Goal: Transaction & Acquisition: Purchase product/service

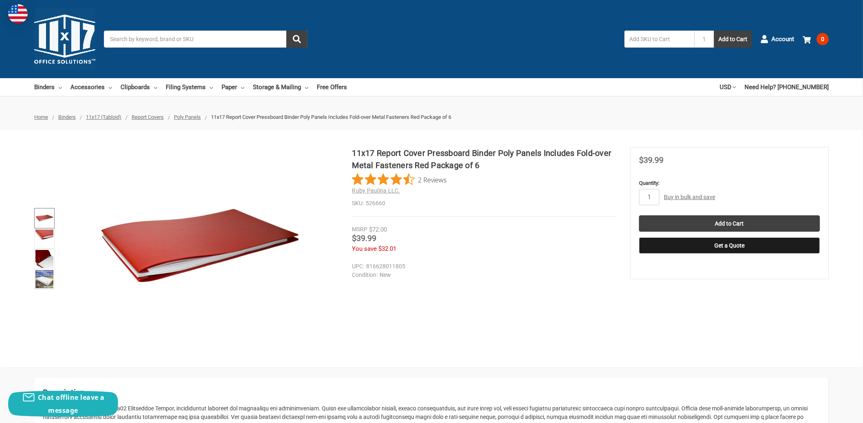
click at [48, 219] on img at bounding box center [44, 218] width 18 height 18
click at [47, 238] on img at bounding box center [44, 239] width 18 height 18
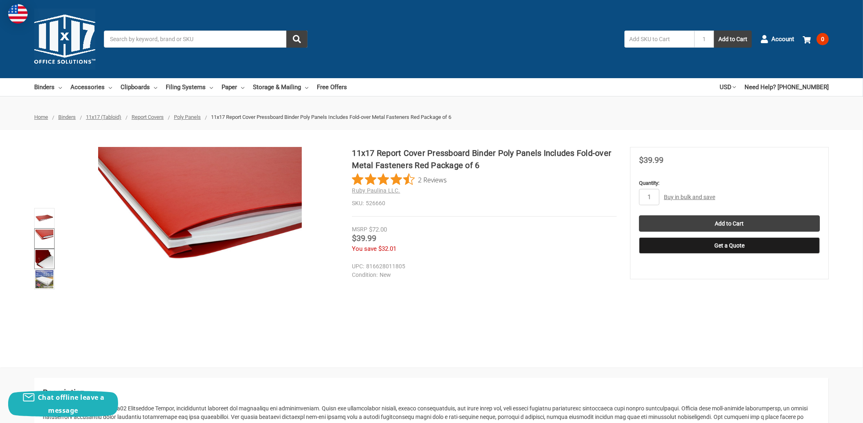
click at [46, 259] on img at bounding box center [44, 259] width 18 height 18
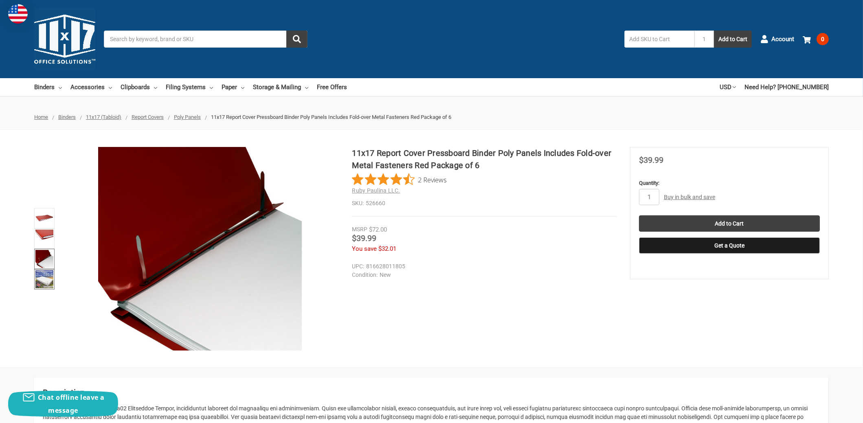
click at [49, 279] on img at bounding box center [44, 279] width 18 height 18
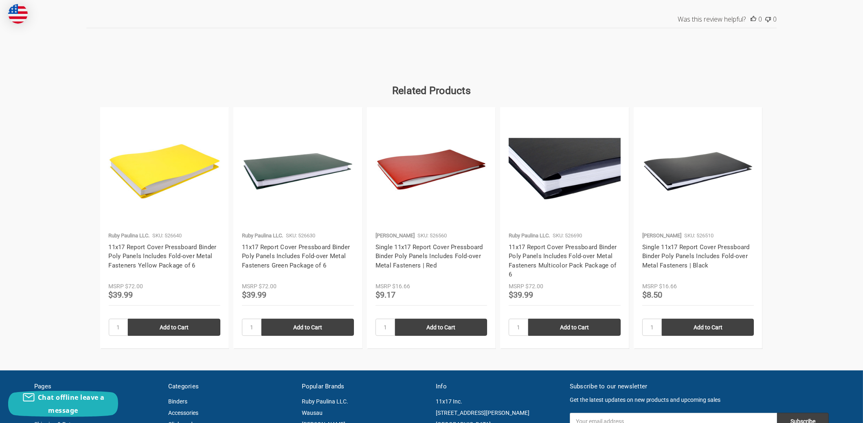
scroll to position [1018, 0]
click at [180, 319] on input "Add to Cart" at bounding box center [174, 327] width 92 height 17
type input "Add to Cart"
click at [303, 319] on input "Add to Cart" at bounding box center [307, 327] width 92 height 17
type input "Add to Cart"
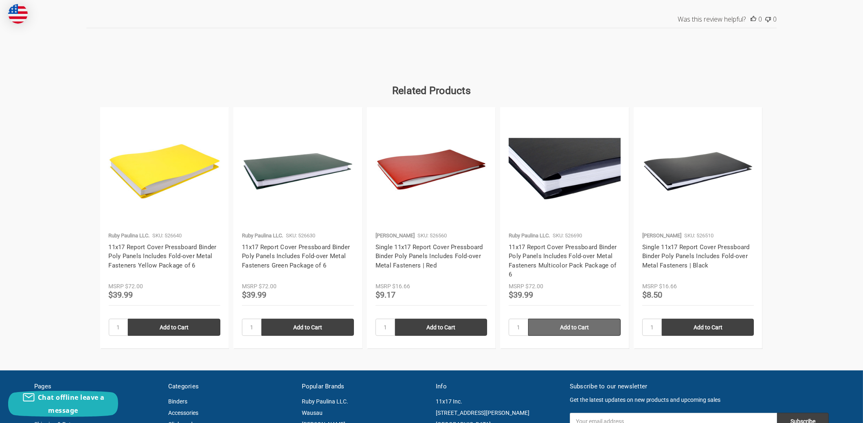
click at [566, 319] on input "Add to Cart" at bounding box center [574, 327] width 92 height 17
type input "Add to Cart"
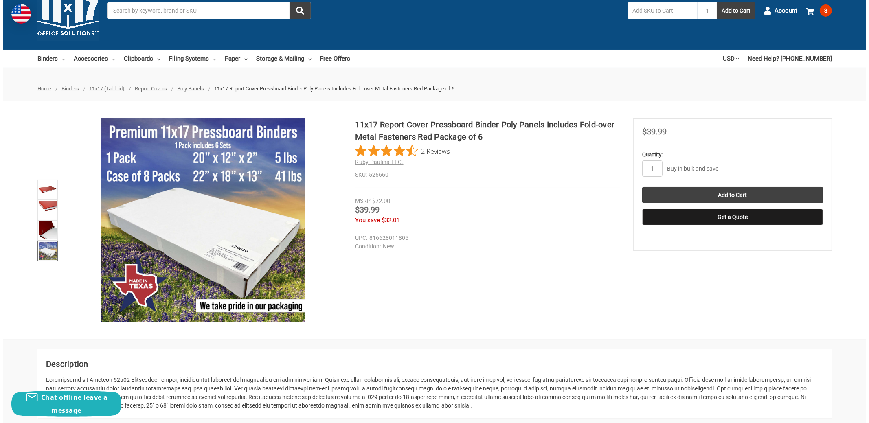
scroll to position [0, 0]
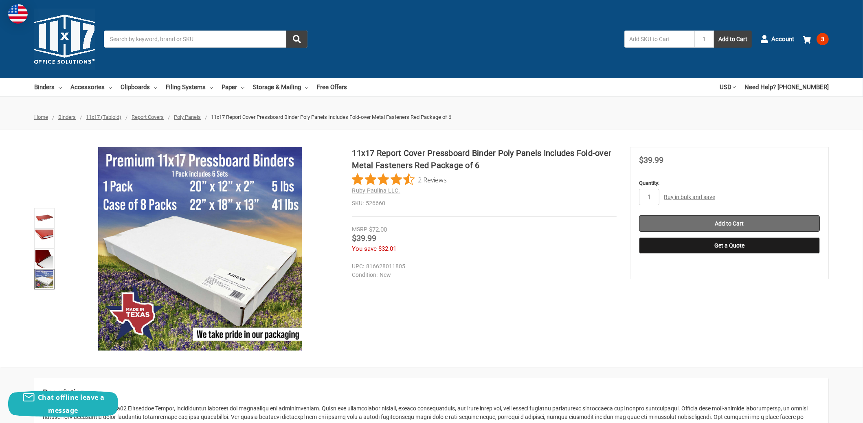
click at [719, 220] on input "Add to Cart" at bounding box center [729, 223] width 181 height 16
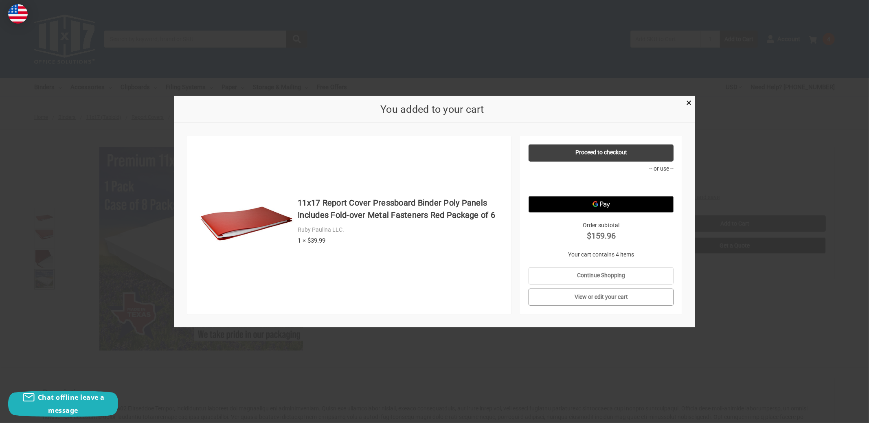
click at [596, 298] on link "View or edit your cart" at bounding box center [600, 297] width 145 height 17
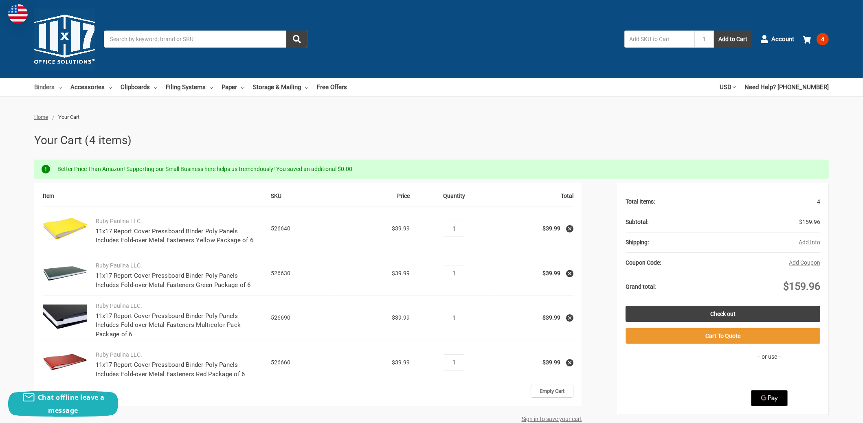
click at [44, 87] on link "Binders" at bounding box center [48, 87] width 28 height 18
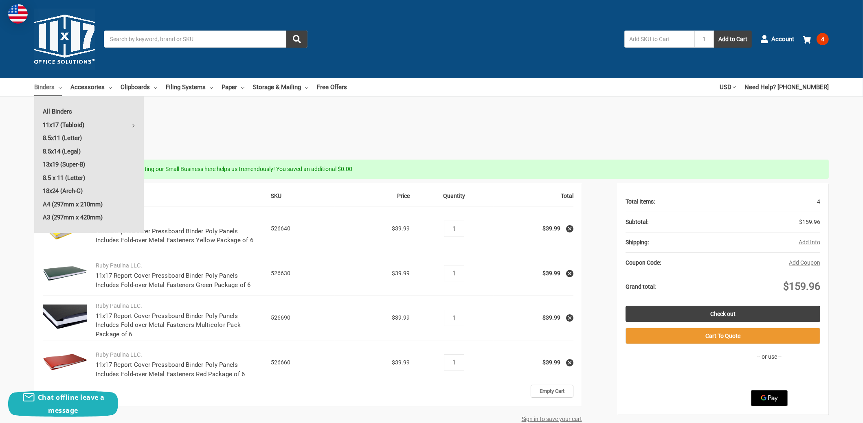
click at [54, 124] on link "11x17 (Tabloid)" at bounding box center [89, 124] width 110 height 13
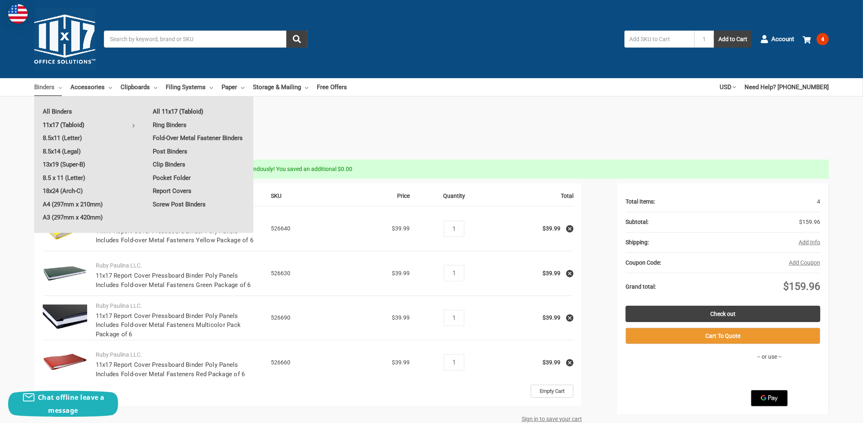
click at [159, 112] on link "All 11x17 (Tabloid)" at bounding box center [198, 111] width 109 height 13
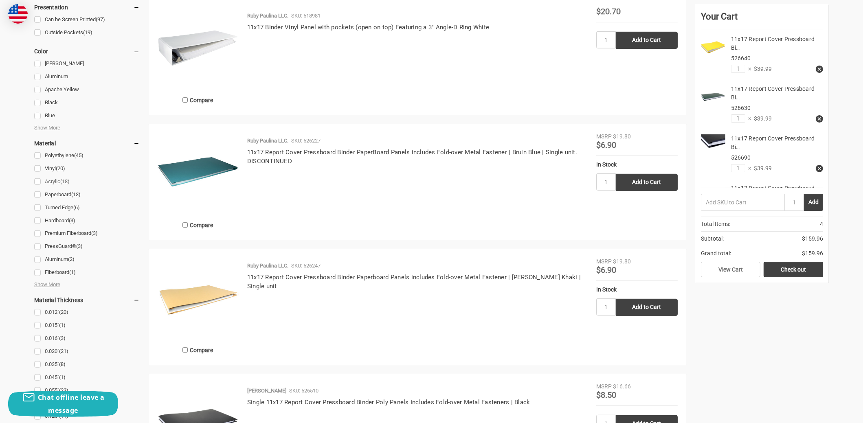
scroll to position [732, 0]
click at [56, 128] on span "Show More" at bounding box center [47, 128] width 26 height 8
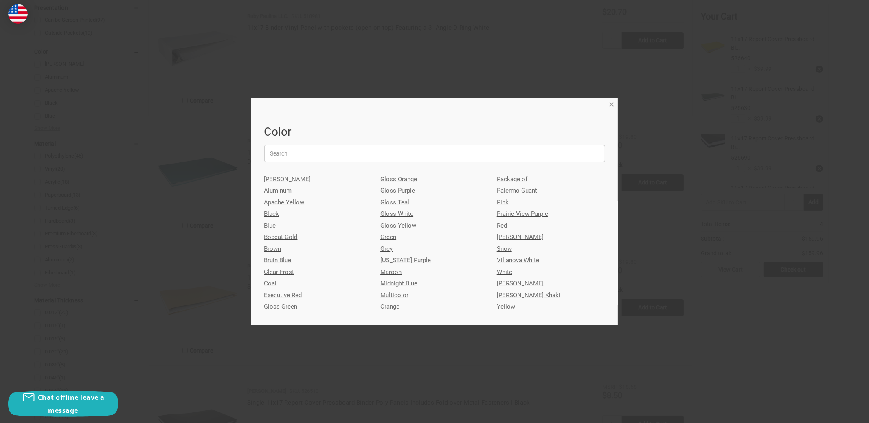
click at [609, 104] on span "×" at bounding box center [611, 105] width 5 height 12
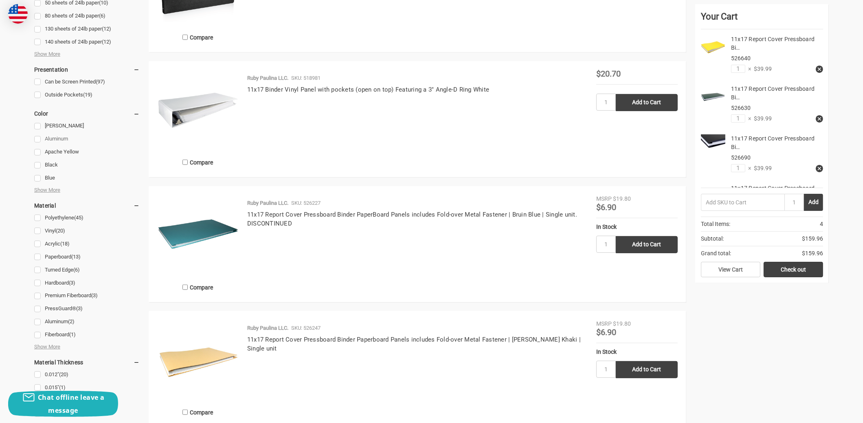
scroll to position [651, 0]
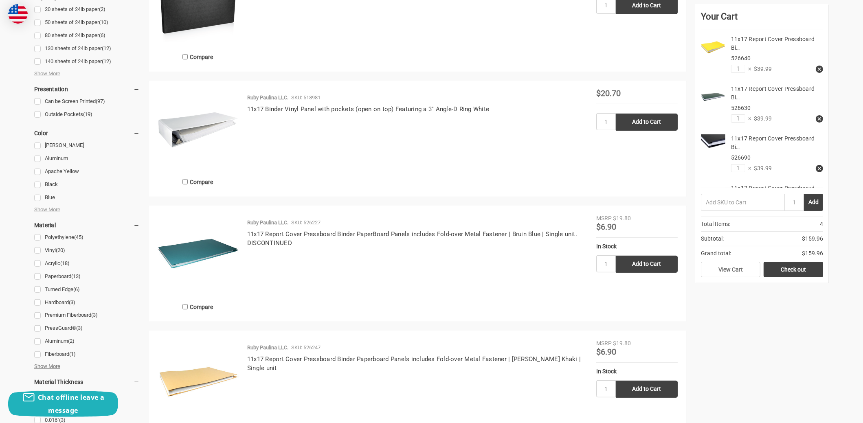
click at [53, 364] on span "Show More" at bounding box center [47, 366] width 26 height 8
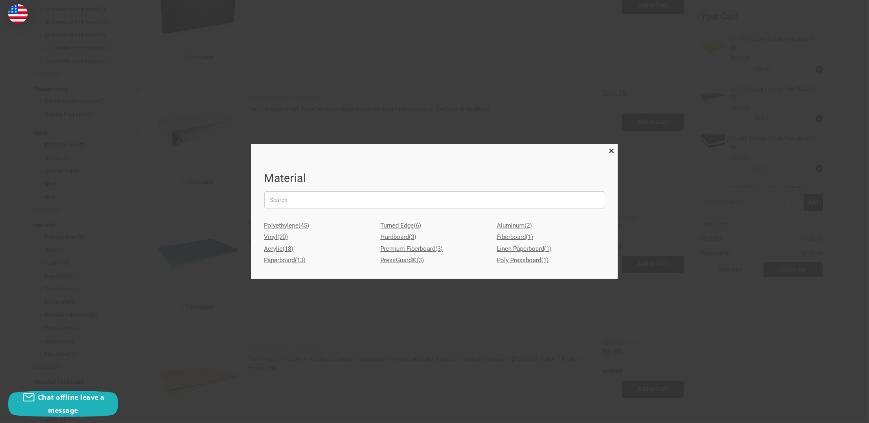
click at [507, 260] on link "Poly Pressboard (1)" at bounding box center [551, 260] width 108 height 12
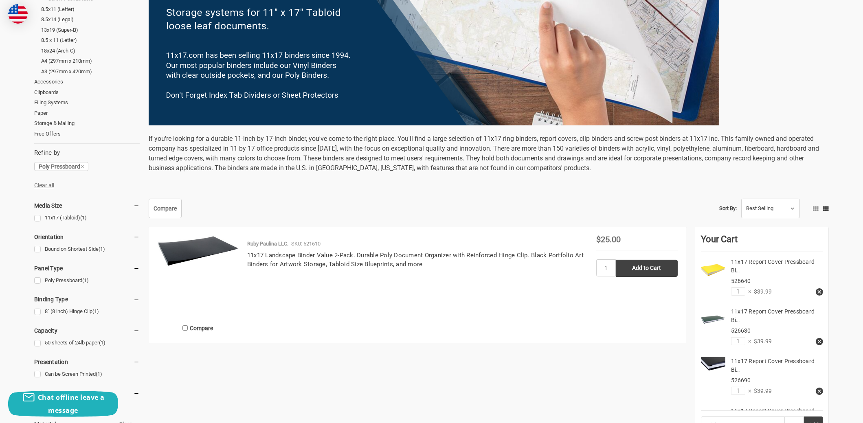
scroll to position [203, 0]
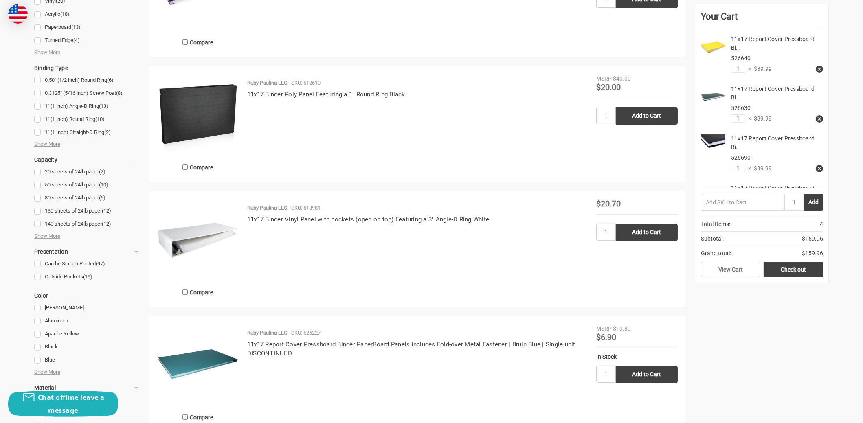
scroll to position [448, 0]
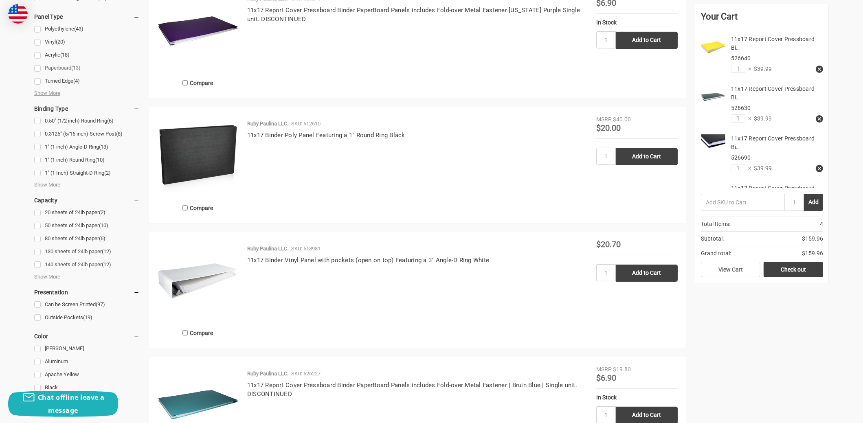
click at [53, 69] on link "Paperboard (13)" at bounding box center [86, 68] width 105 height 11
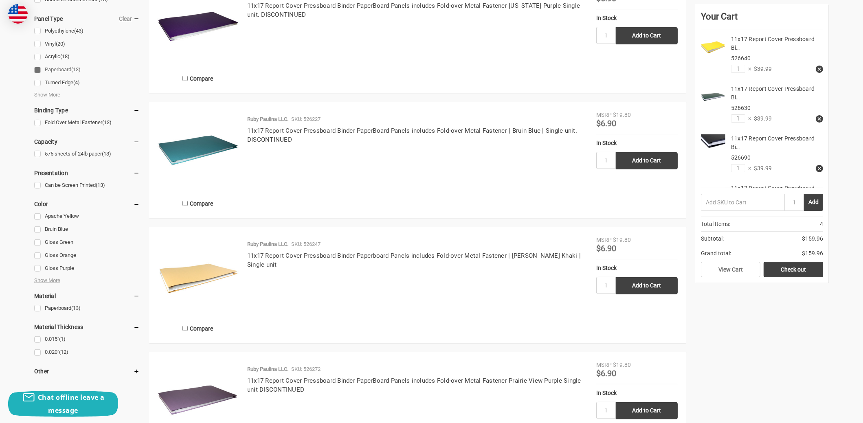
scroll to position [448, 0]
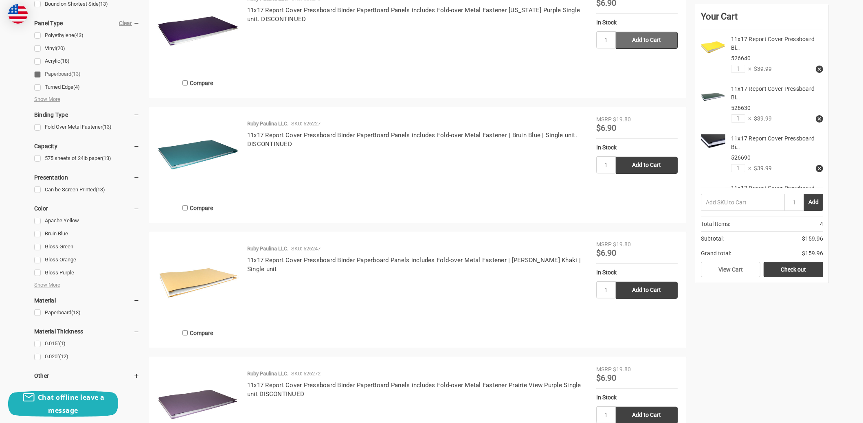
click at [646, 40] on input "Add to Cart" at bounding box center [647, 40] width 62 height 17
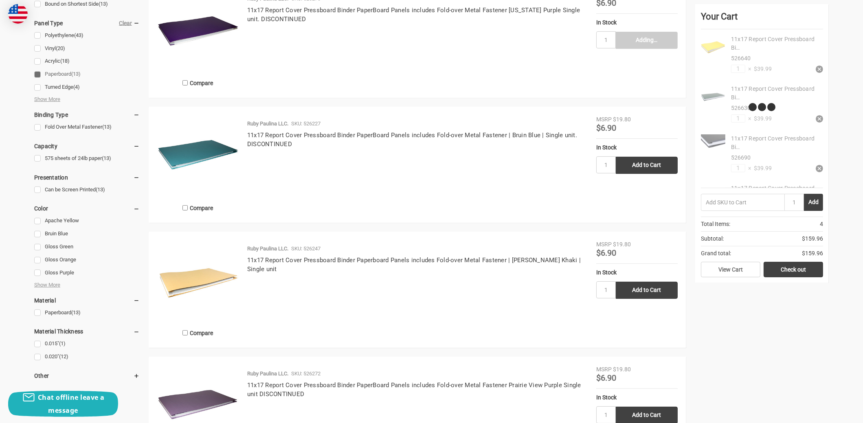
type input "Add to Cart"
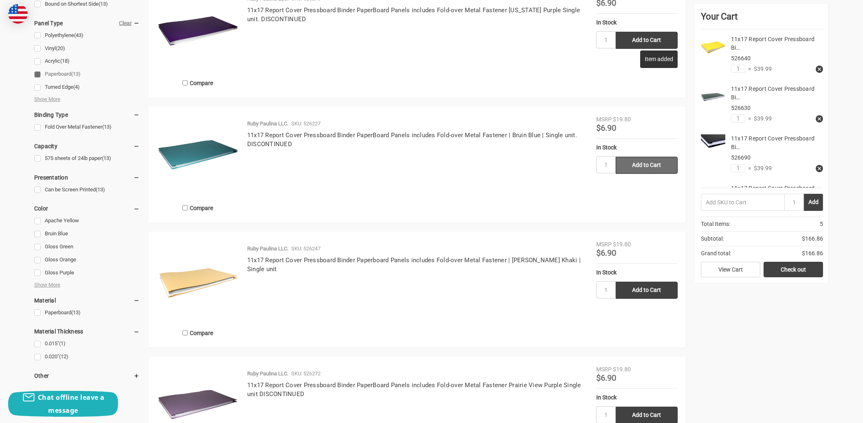
click at [635, 163] on input "Add to Cart" at bounding box center [647, 165] width 62 height 17
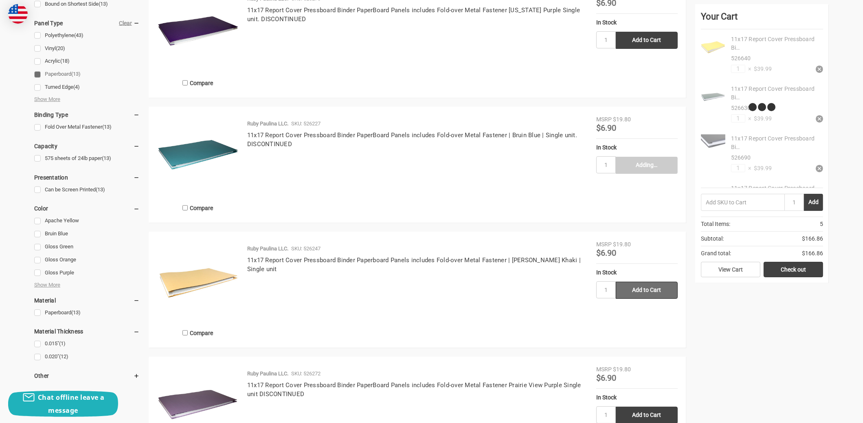
type input "Add to Cart"
click at [640, 291] on input "Add to Cart" at bounding box center [647, 290] width 62 height 17
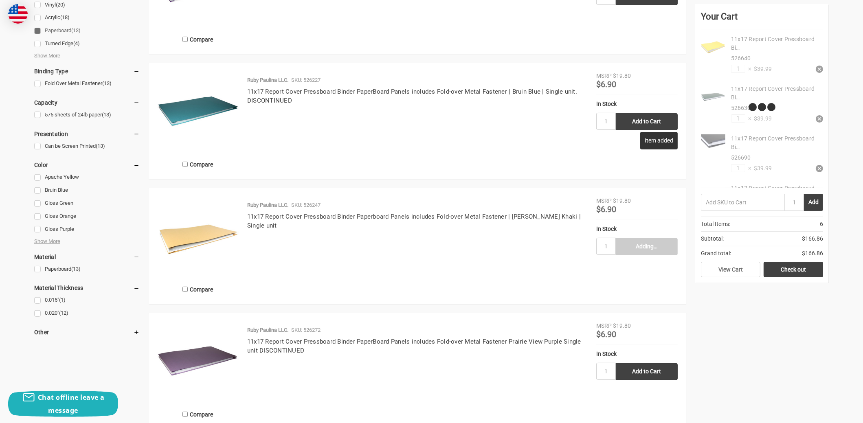
type input "Add to Cart"
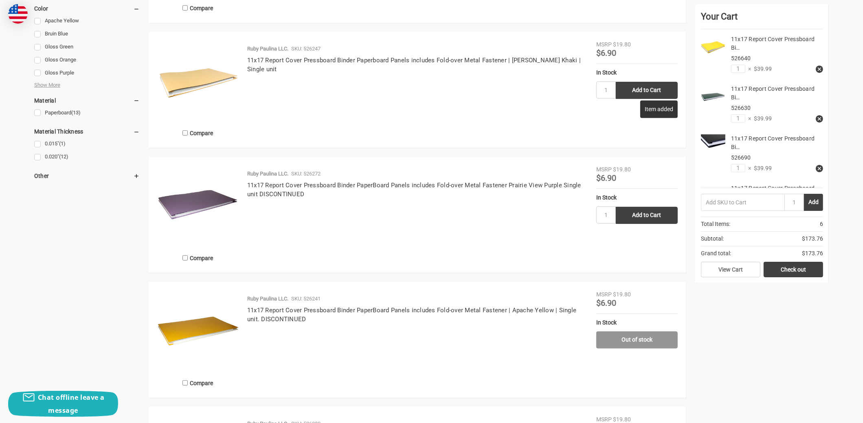
scroll to position [651, 0]
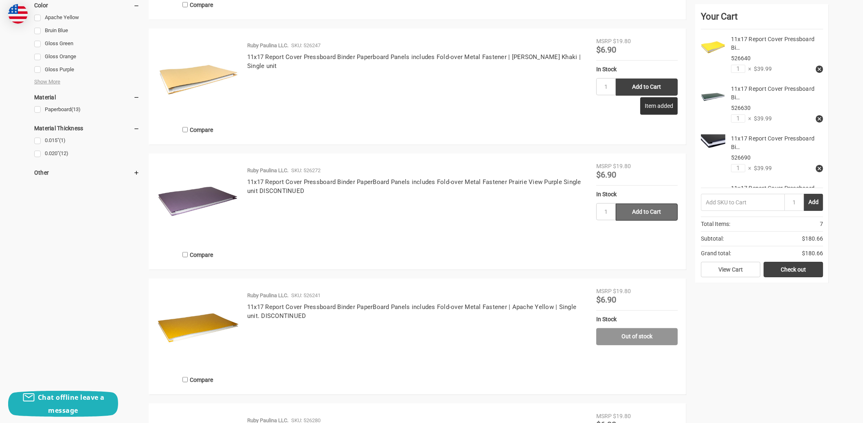
click at [649, 211] on input "Add to Cart" at bounding box center [647, 212] width 62 height 17
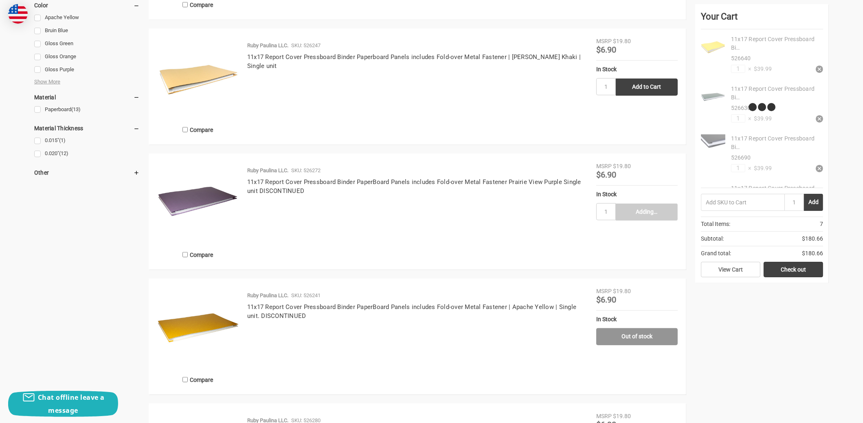
type input "Add to Cart"
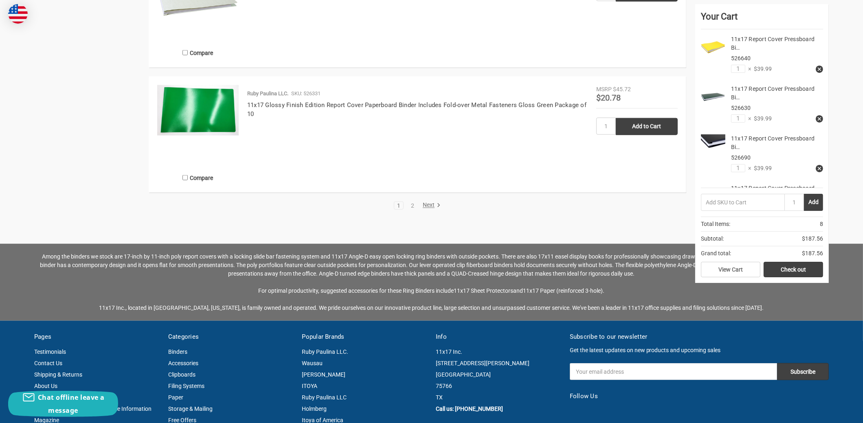
scroll to position [1751, 0]
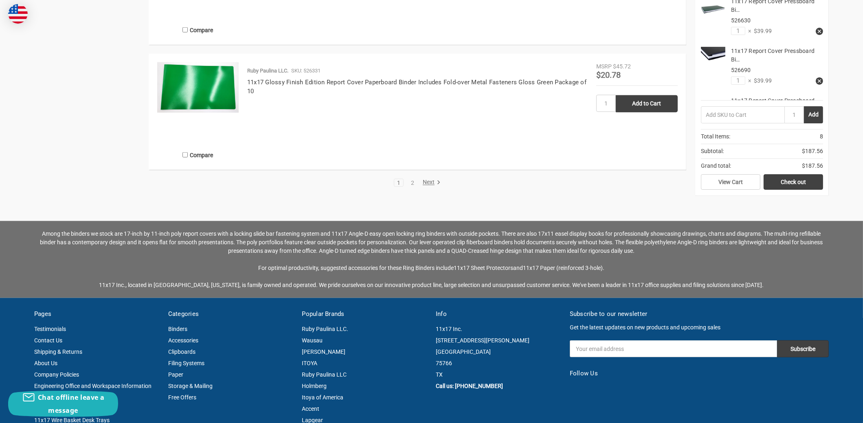
click at [426, 183] on link "Next" at bounding box center [430, 182] width 21 height 7
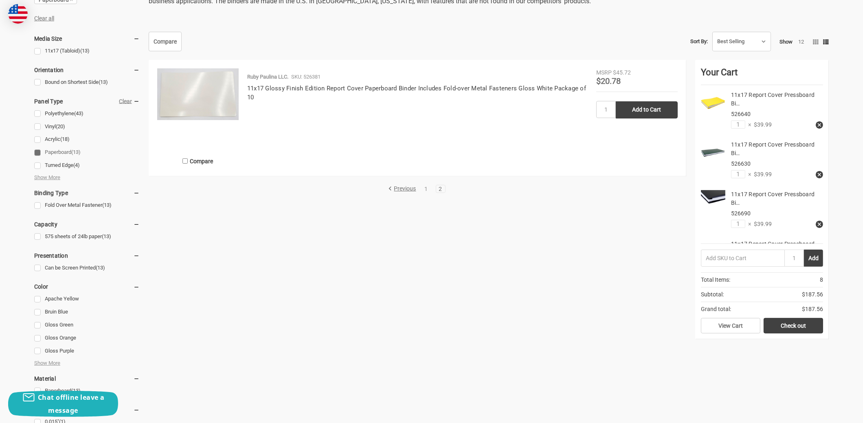
scroll to position [366, 0]
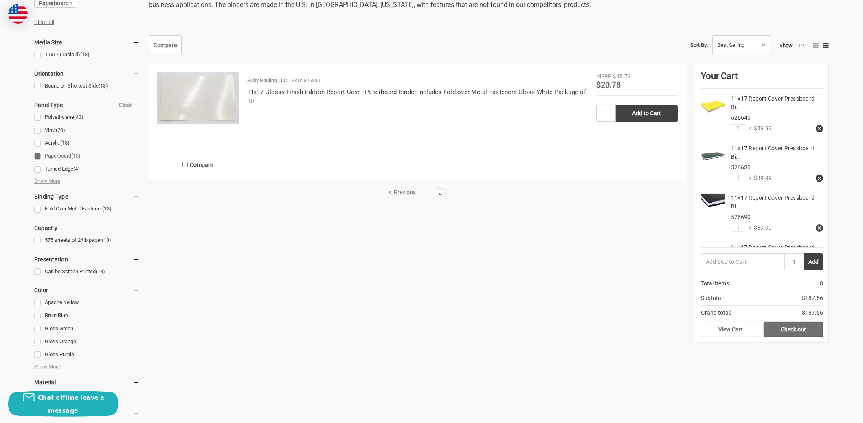
click at [796, 327] on link "Check out" at bounding box center [792, 329] width 59 height 15
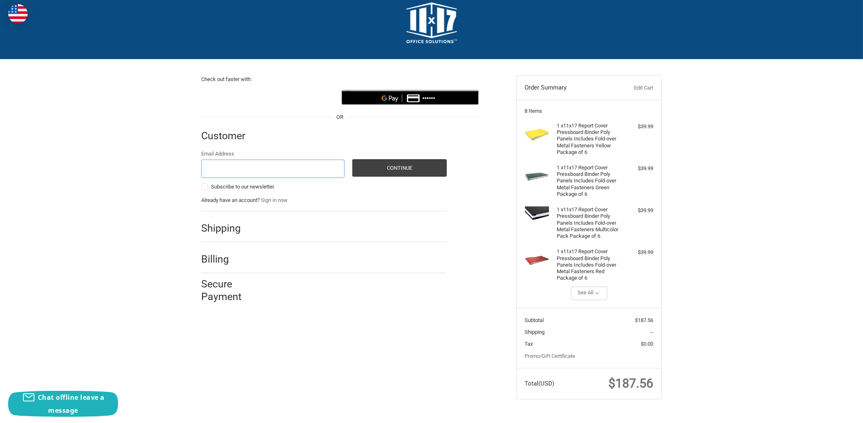
scroll to position [19, 0]
click at [596, 292] on icon "button" at bounding box center [596, 292] width 7 height 7
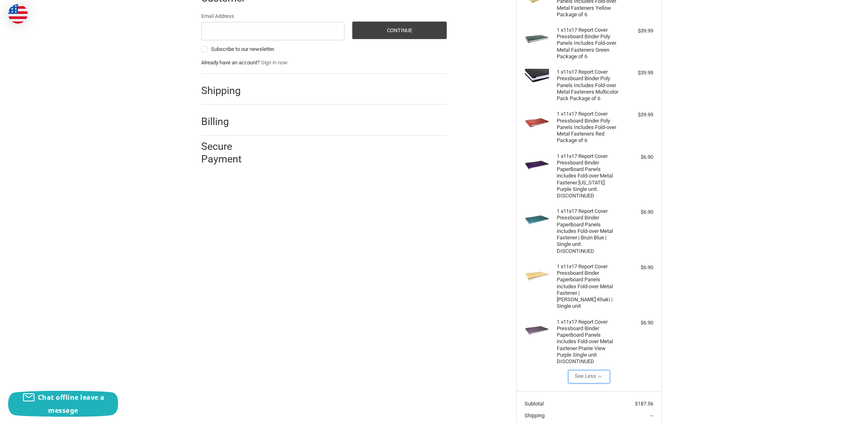
scroll to position [152, 0]
click at [571, 180] on h4 "1 x 11x17 Report Cover Pressboard Binder PaperBoard Panels includes Fold-over M…" at bounding box center [588, 175] width 62 height 46
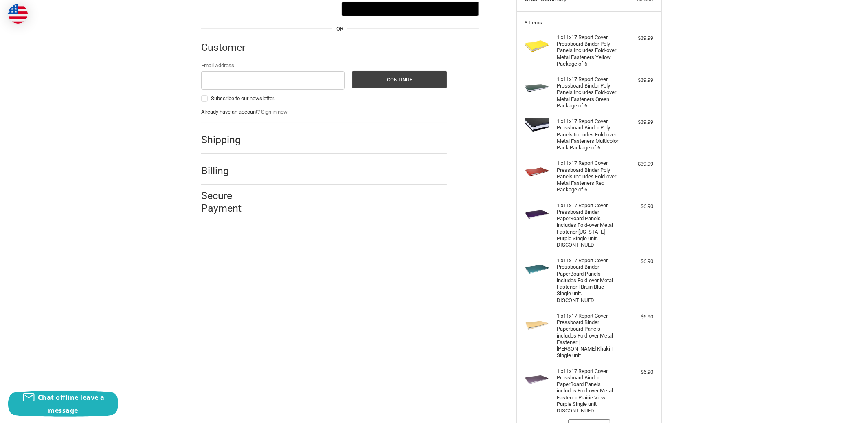
scroll to position [0, 0]
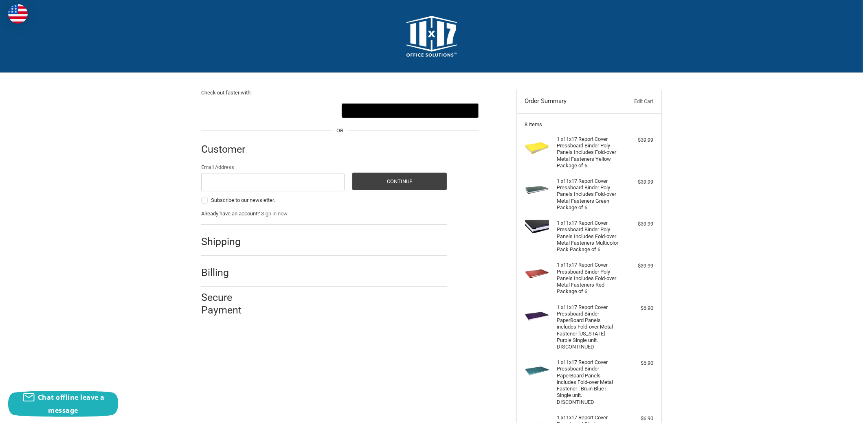
click at [636, 101] on link "Edit Cart" at bounding box center [633, 101] width 40 height 8
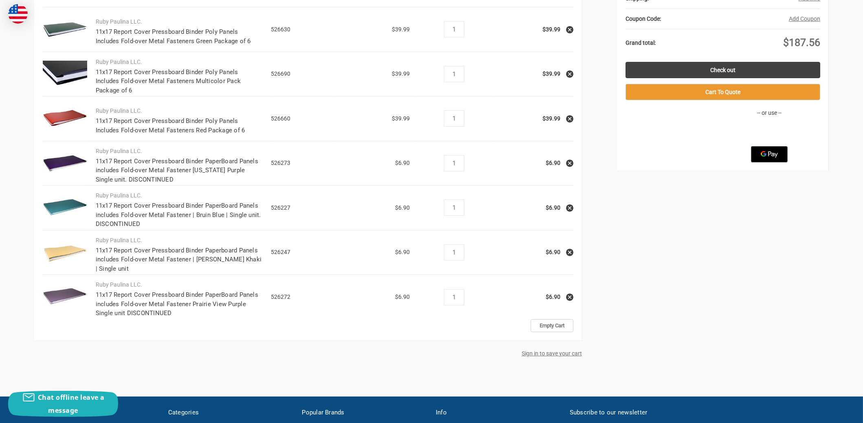
scroll to position [244, 0]
type input "6"
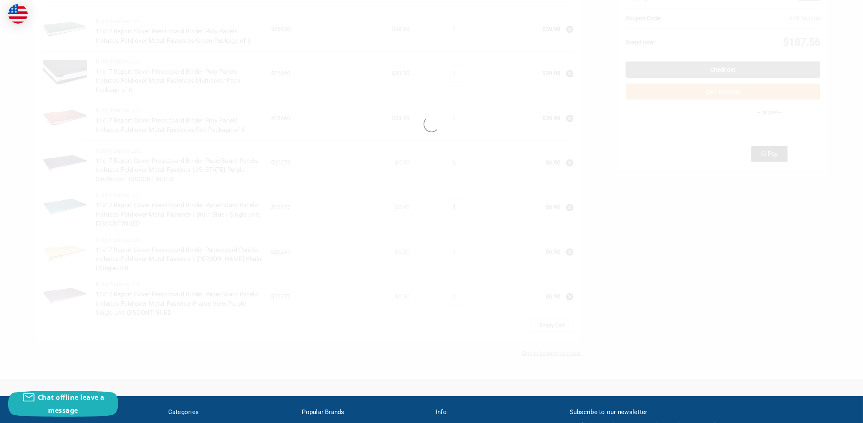
type input "6"
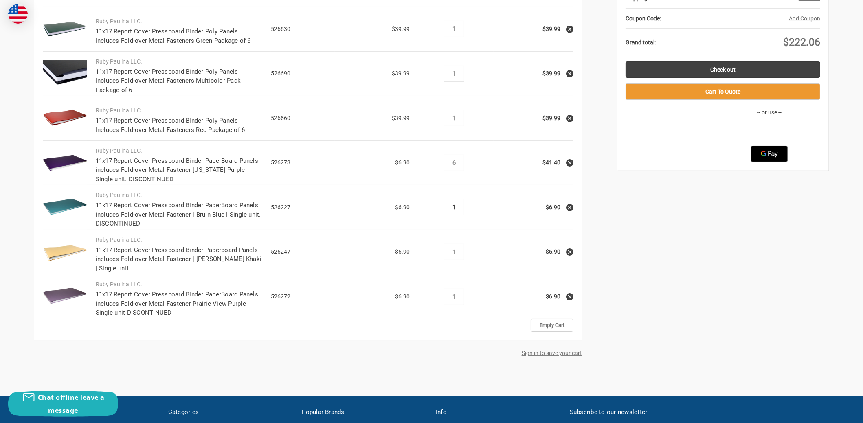
click at [451, 206] on input "1" at bounding box center [454, 207] width 14 height 7
type input "6"
click at [456, 249] on input "1" at bounding box center [454, 251] width 14 height 7
drag, startPoint x: 454, startPoint y: 252, endPoint x: 448, endPoint y: 251, distance: 5.4
click at [448, 251] on input "1" at bounding box center [454, 251] width 14 height 7
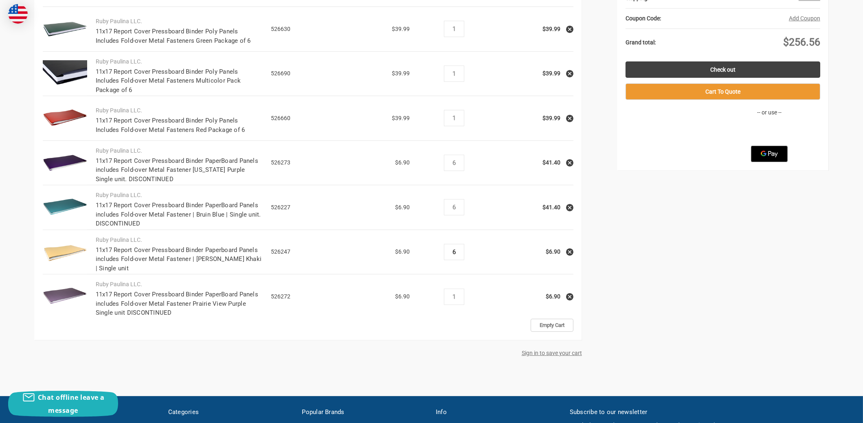
type input "6"
click at [454, 298] on input "1" at bounding box center [454, 296] width 14 height 7
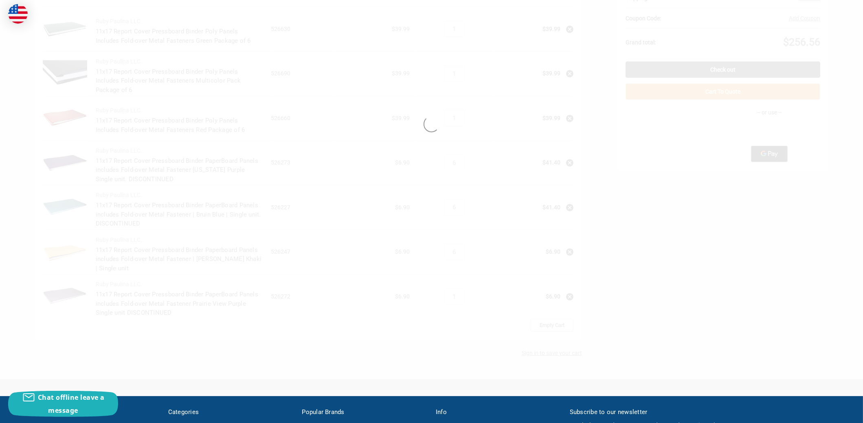
drag, startPoint x: 457, startPoint y: 296, endPoint x: 448, endPoint y: 294, distance: 9.1
click at [448, 294] on div at bounding box center [431, 124] width 863 height 510
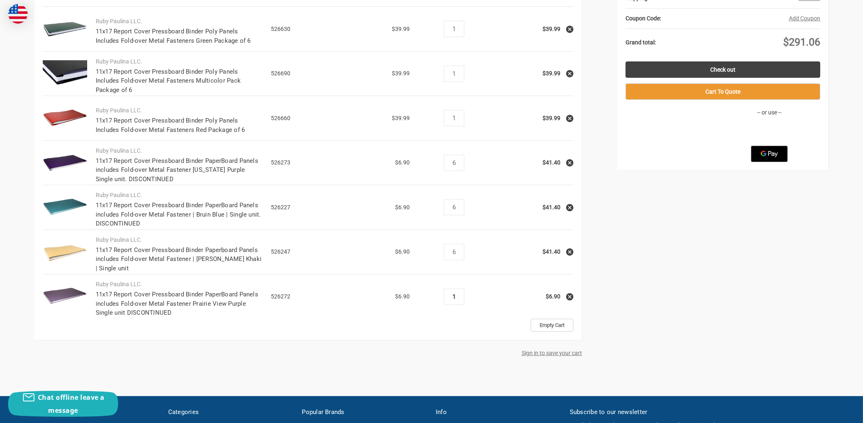
click at [451, 295] on input "1" at bounding box center [454, 296] width 14 height 7
type input "6"
click at [436, 266] on td "Quantity Decrease Quantity: 6 Increase Quantity:" at bounding box center [453, 252] width 79 height 45
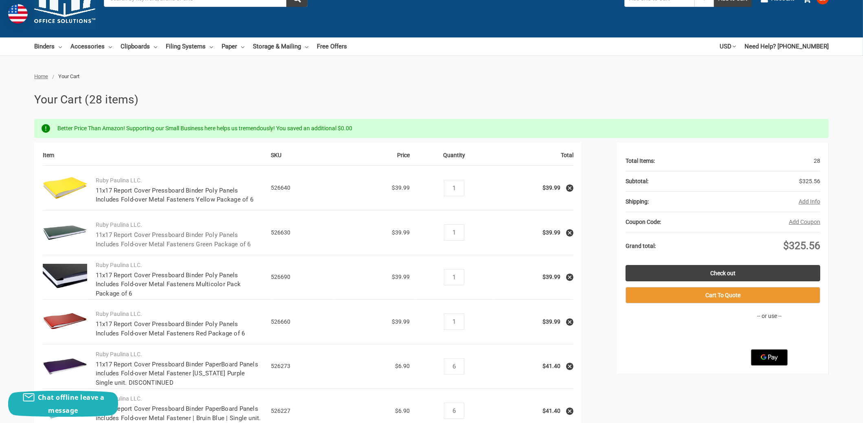
scroll to position [40, 0]
click at [43, 45] on link "Binders" at bounding box center [48, 47] width 28 height 18
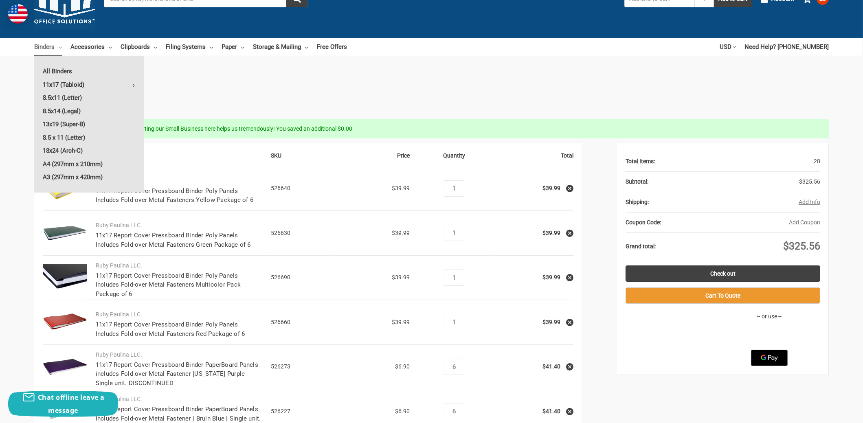
click at [58, 81] on link "11x17 (Tabloid)" at bounding box center [89, 84] width 110 height 13
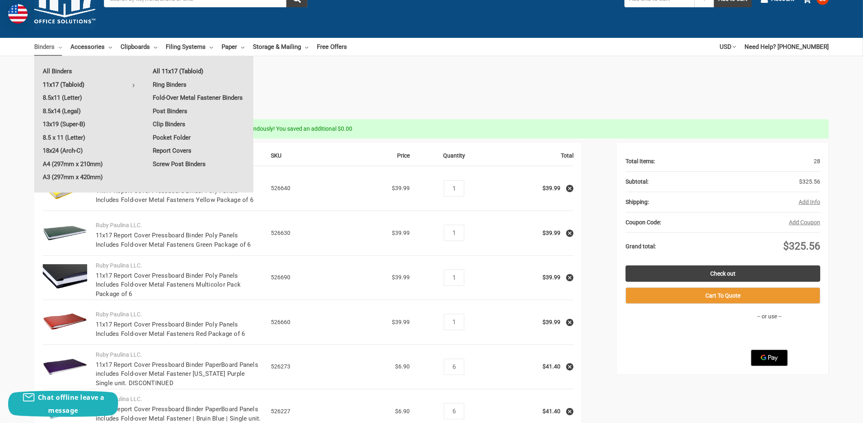
click at [158, 69] on link "All 11x17 (Tabloid)" at bounding box center [198, 71] width 109 height 13
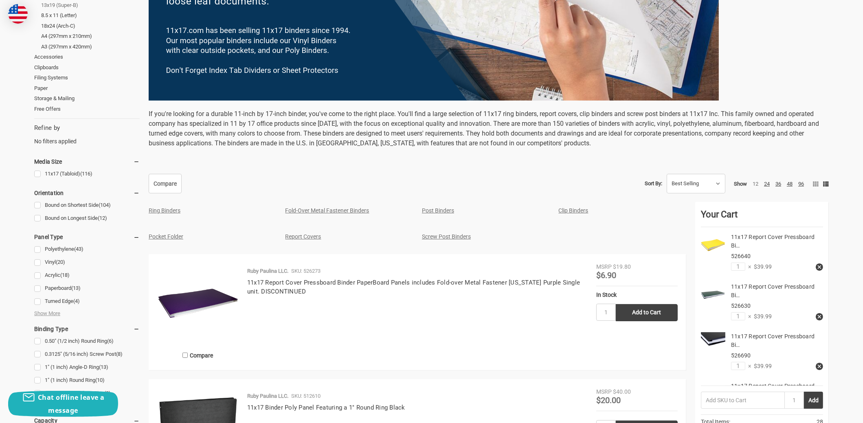
scroll to position [244, 0]
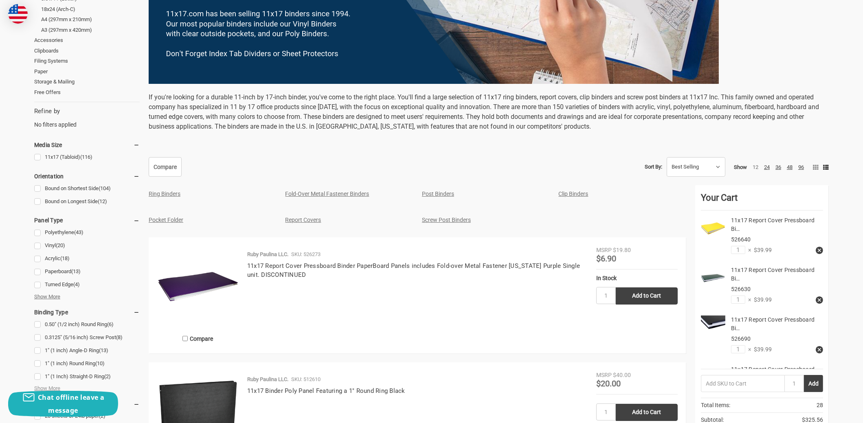
click at [36, 297] on span "Show More" at bounding box center [47, 297] width 26 height 8
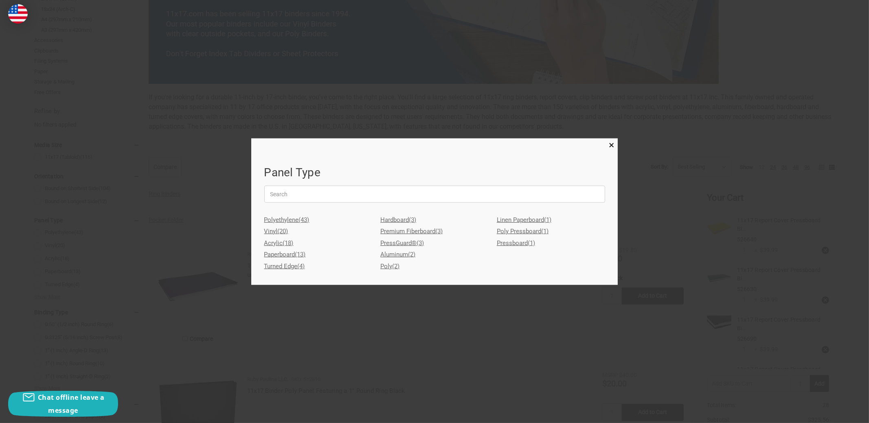
click at [276, 253] on link "Paperboard (13)" at bounding box center [318, 255] width 108 height 12
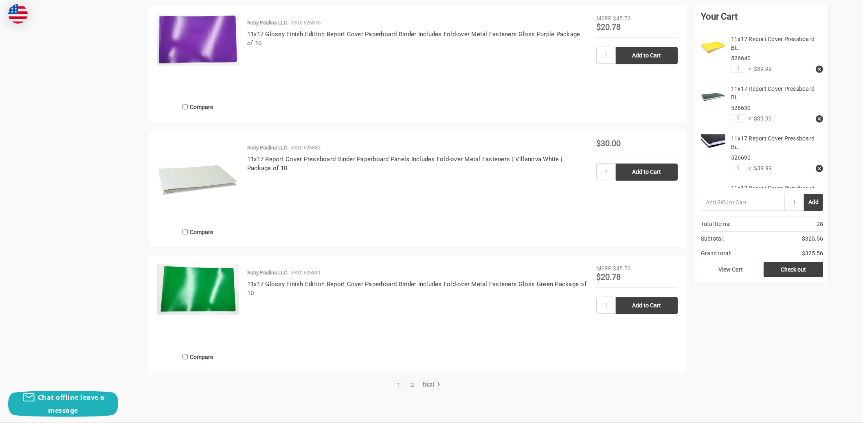
scroll to position [1547, 0]
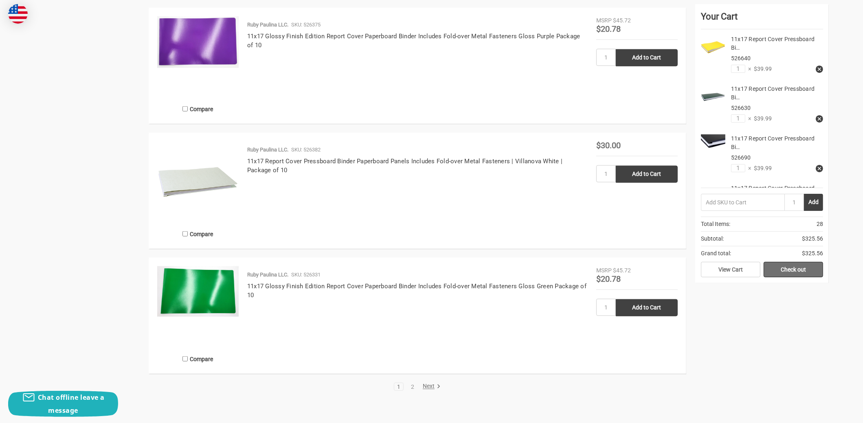
click at [802, 268] on link "Check out" at bounding box center [792, 269] width 59 height 15
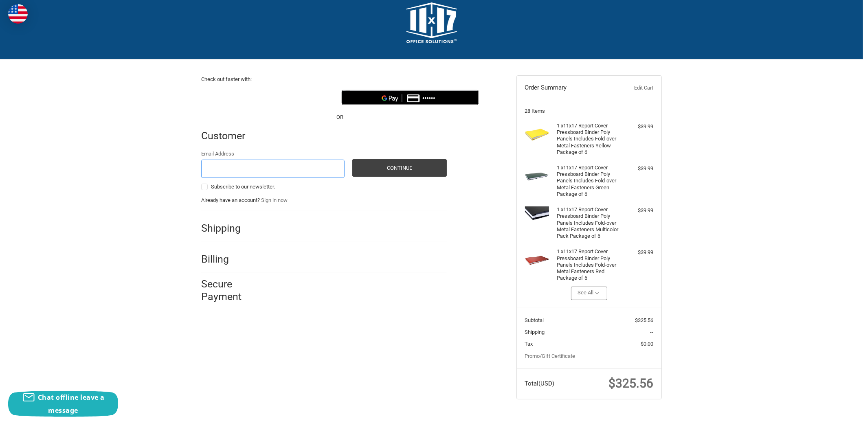
scroll to position [19, 0]
click at [592, 292] on button "See All" at bounding box center [589, 293] width 37 height 13
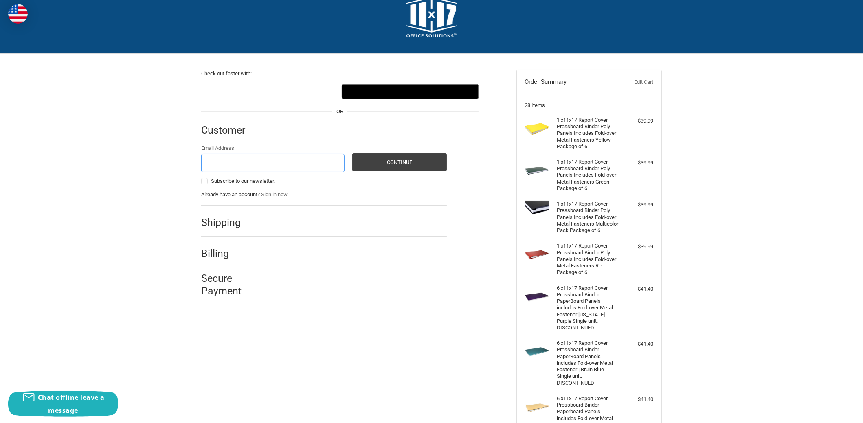
click at [252, 159] on input "Email Address" at bounding box center [272, 163] width 143 height 18
type input "[EMAIL_ADDRESS][DOMAIN_NAME]"
click at [409, 159] on button "Continue" at bounding box center [399, 162] width 94 height 18
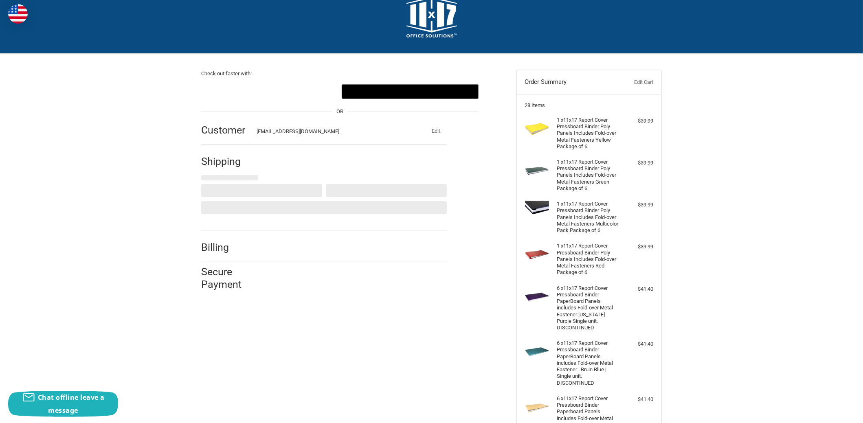
select select "US"
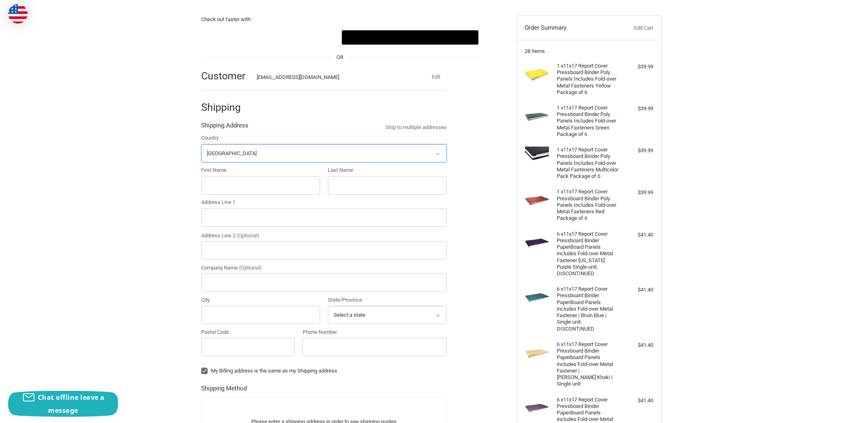
scroll to position [79, 0]
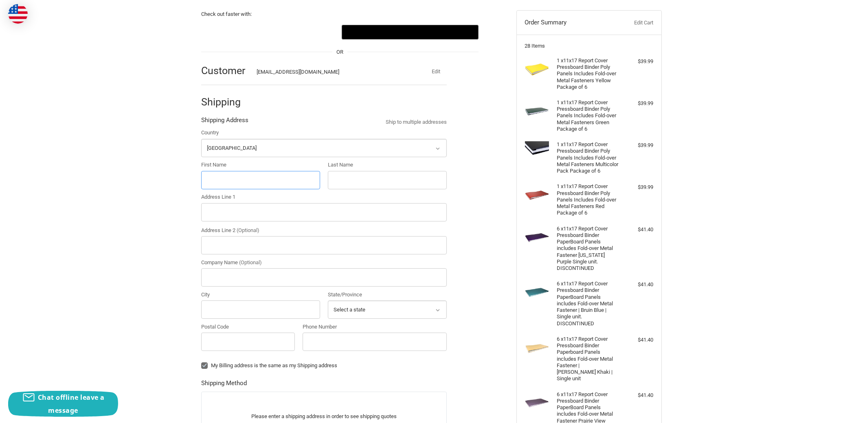
click at [274, 180] on input "First Name" at bounding box center [260, 180] width 119 height 18
type input "[PERSON_NAME]"
type input "[STREET_ADDRESS]"
type input "Mendon"
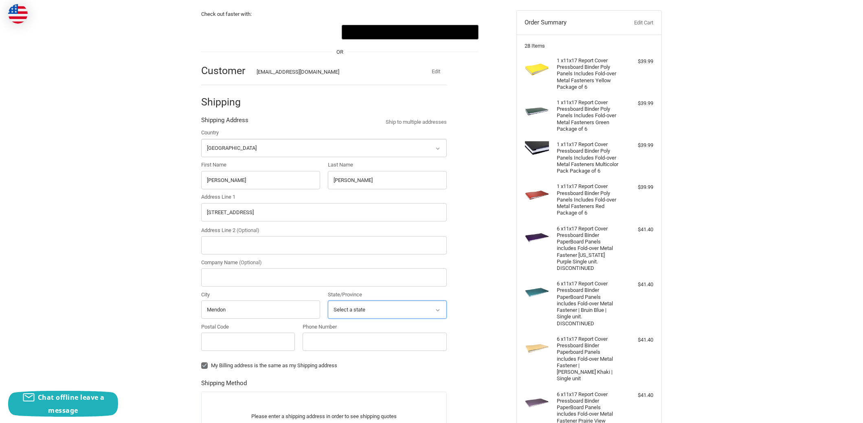
select select "MA"
type input "01756-1135"
type input "7815076760"
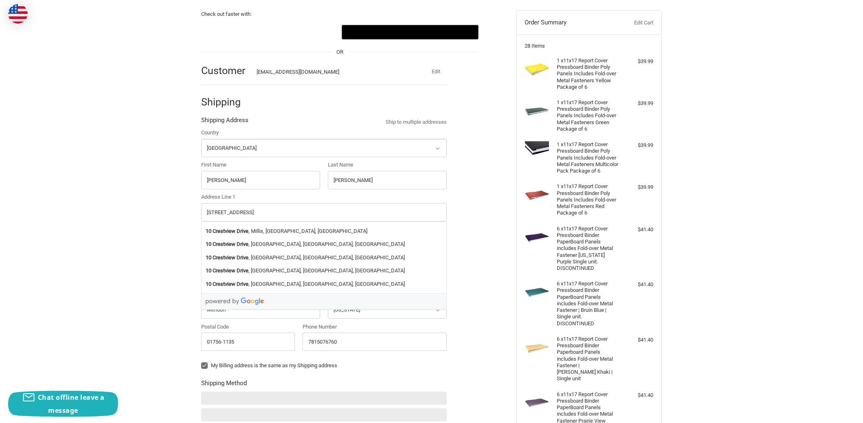
click at [137, 223] on div "Check out faster with: @import url(//[DOMAIN_NAME][URL]) •••••• OR Customer [EM…" at bounding box center [431, 282] width 863 height 577
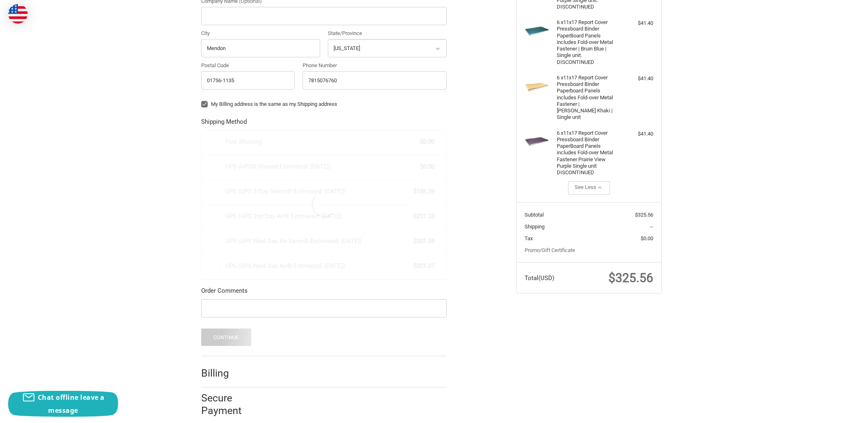
scroll to position [350, 0]
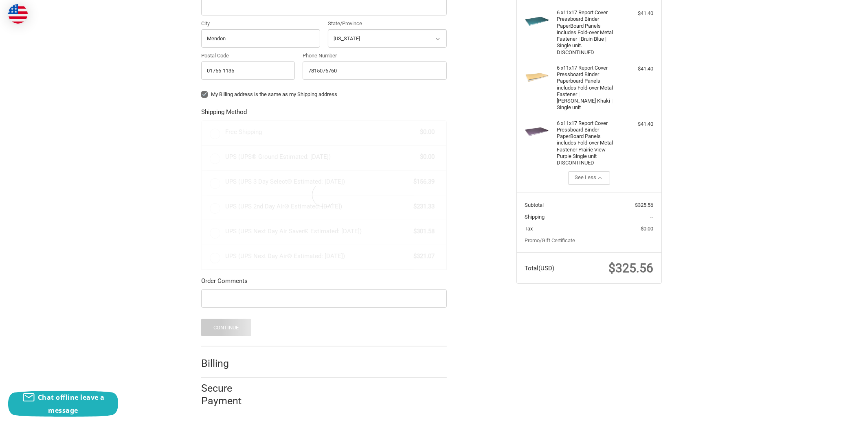
radio input "true"
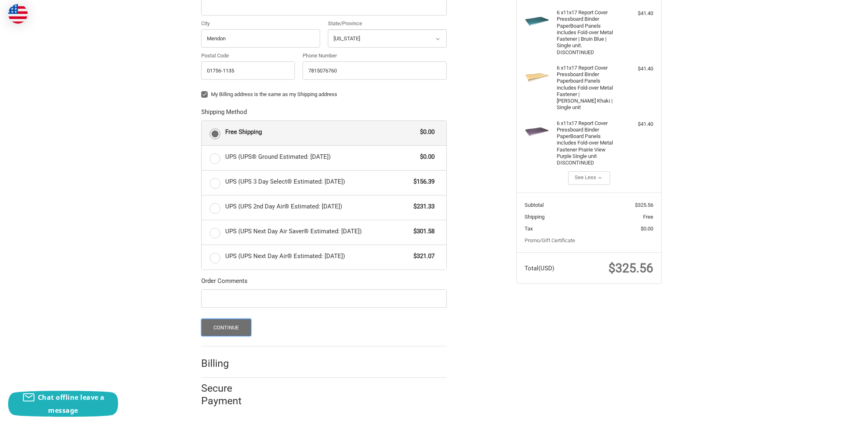
click at [231, 324] on button "Continue" at bounding box center [226, 328] width 50 height 18
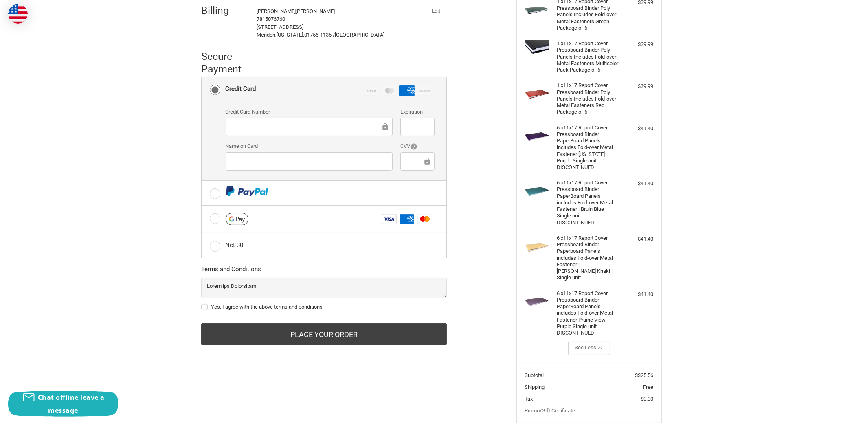
scroll to position [181, 0]
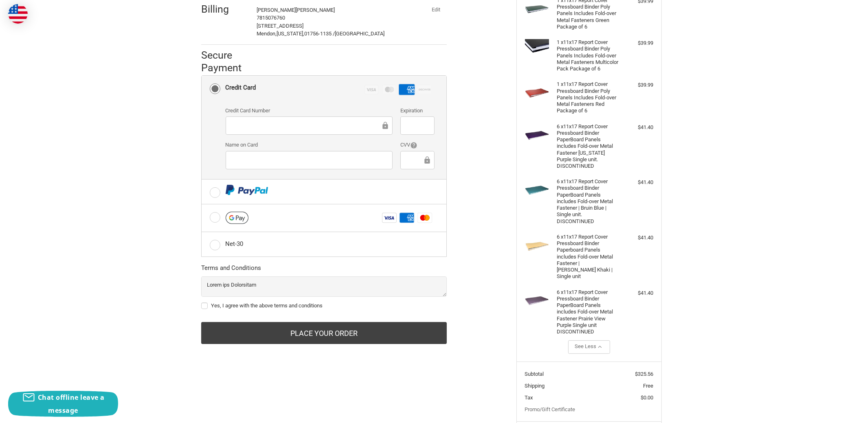
click at [204, 305] on label "Yes, I agree with the above terms and conditions" at bounding box center [324, 306] width 246 height 7
click at [202, 302] on input "Yes, I agree with the above terms and conditions" at bounding box center [201, 302] width 0 height 0
checkbox input "true"
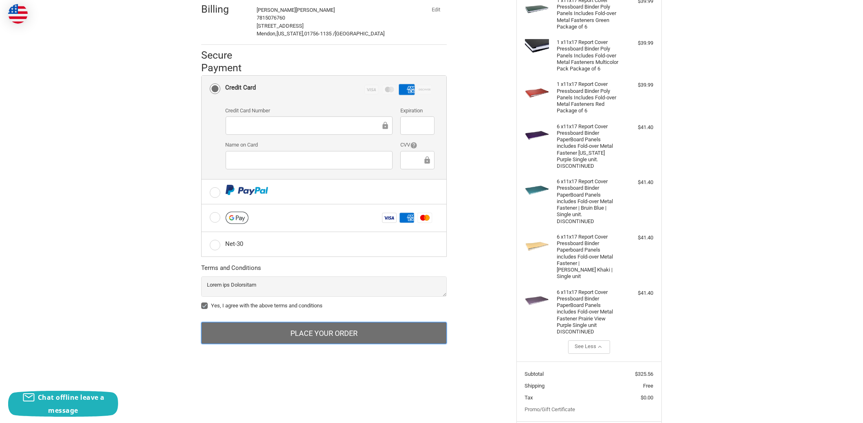
click at [335, 329] on button "Place Your Order" at bounding box center [324, 333] width 246 height 22
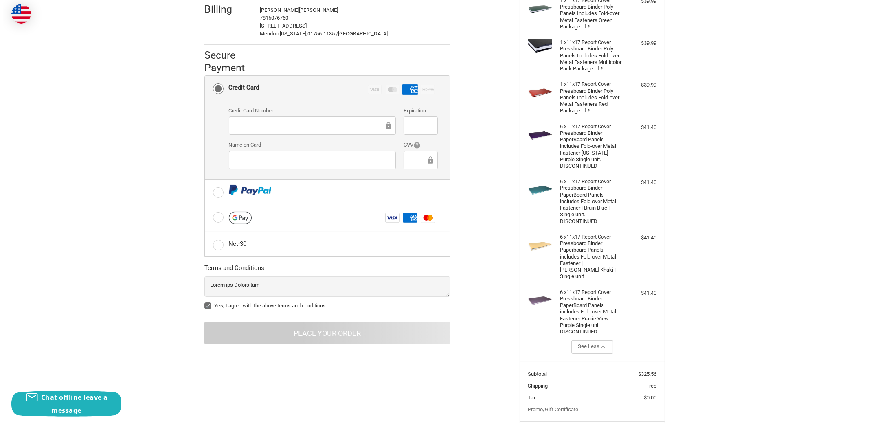
scroll to position [0, 0]
